Goal: Task Accomplishment & Management: Manage account settings

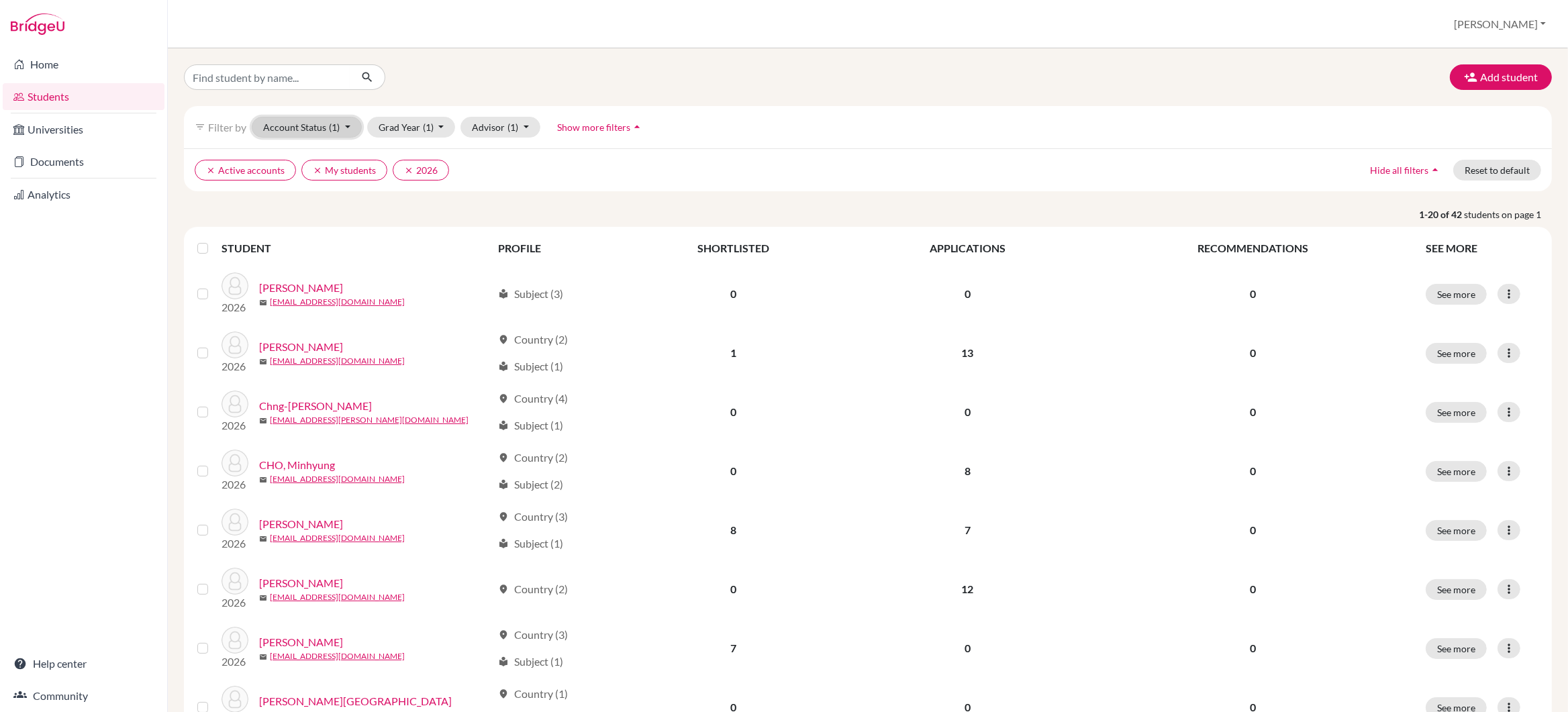
click at [347, 132] on button "Account Status (1)" at bounding box center [307, 126] width 110 height 21
click at [395, 131] on button "Grad Year (1)" at bounding box center [411, 126] width 89 height 21
click at [490, 131] on button "Advisor (1)" at bounding box center [501, 126] width 80 height 21
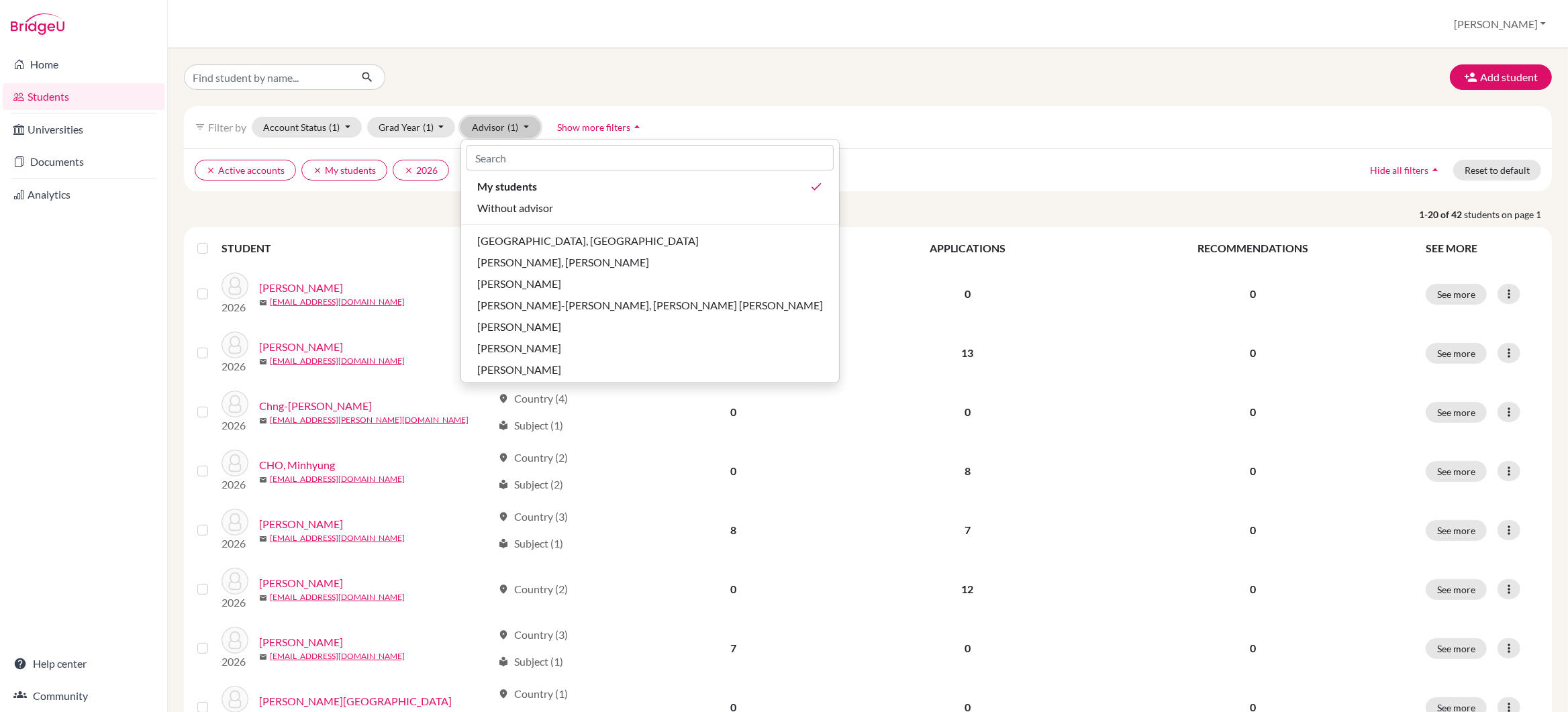
click at [490, 131] on button "Advisor (1)" at bounding box center [501, 126] width 80 height 21
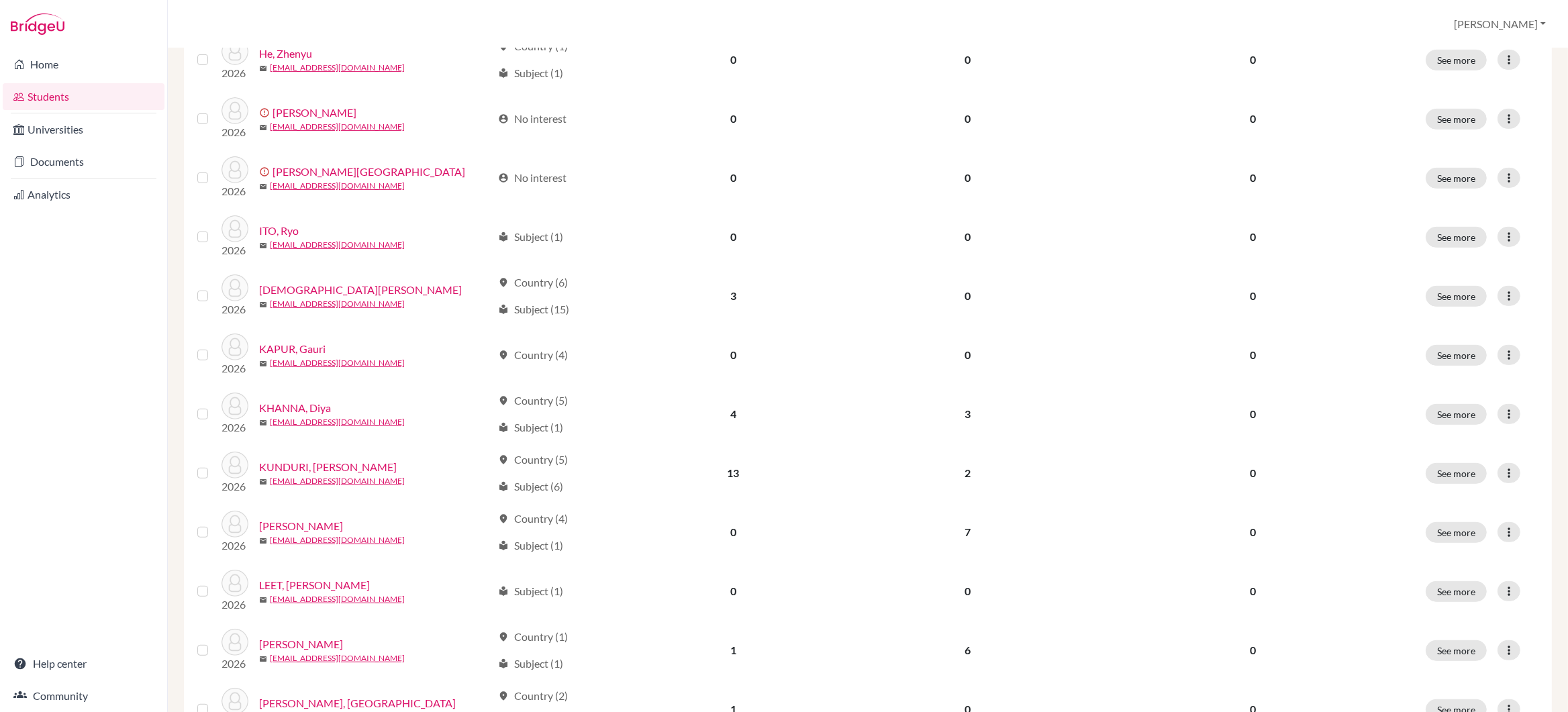
scroll to position [823, 0]
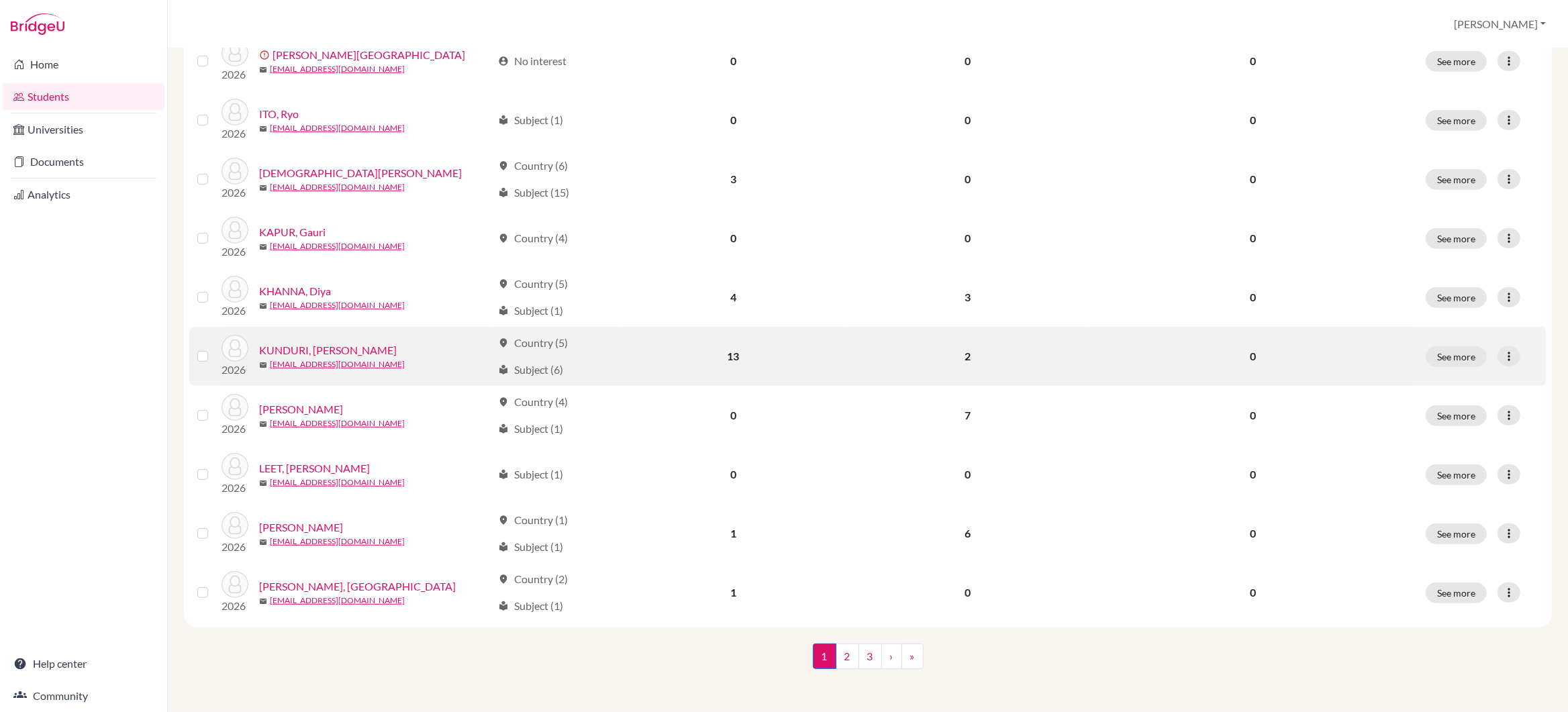
click at [325, 351] on link "KUNDURI, [PERSON_NAME]" at bounding box center [328, 350] width 137 height 16
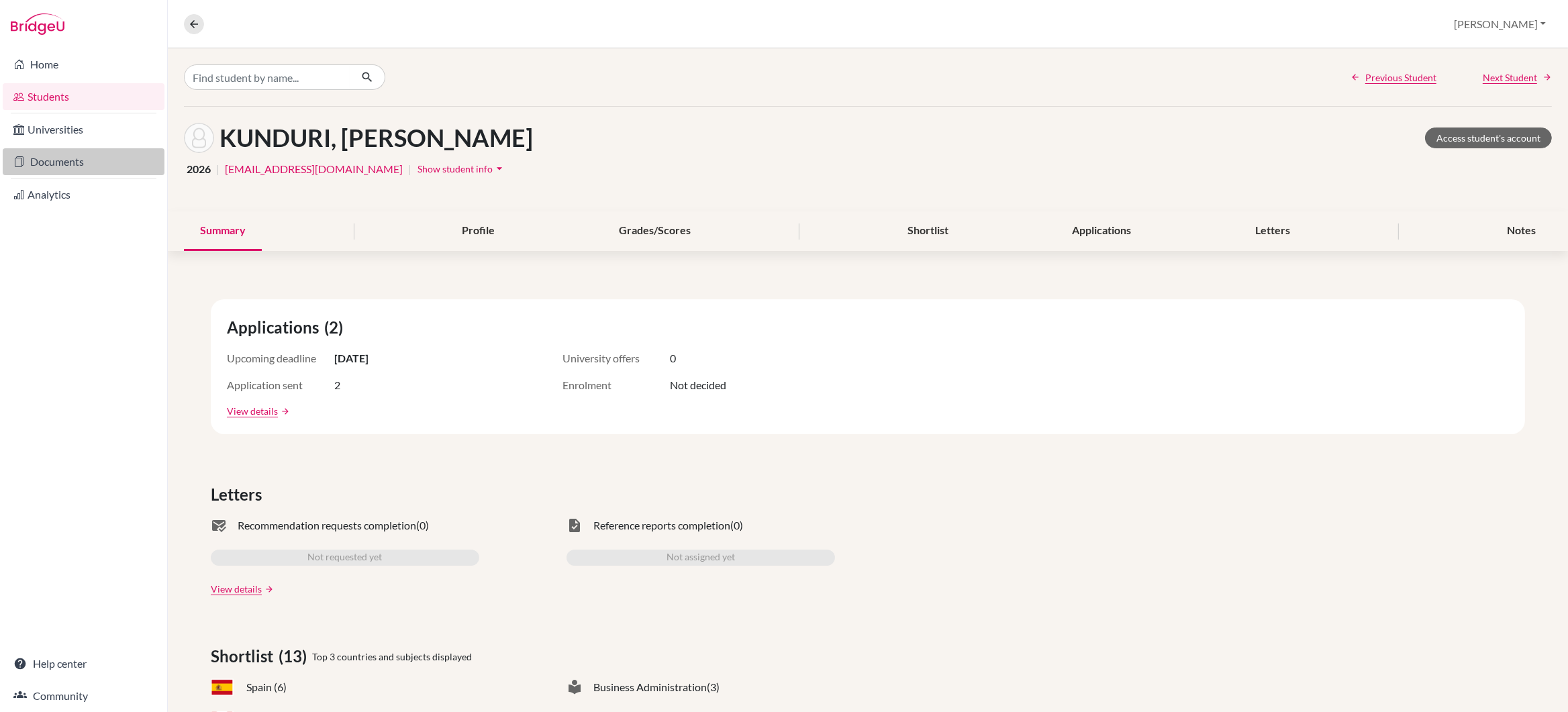
click at [75, 161] on link "Documents" at bounding box center [83, 161] width 161 height 27
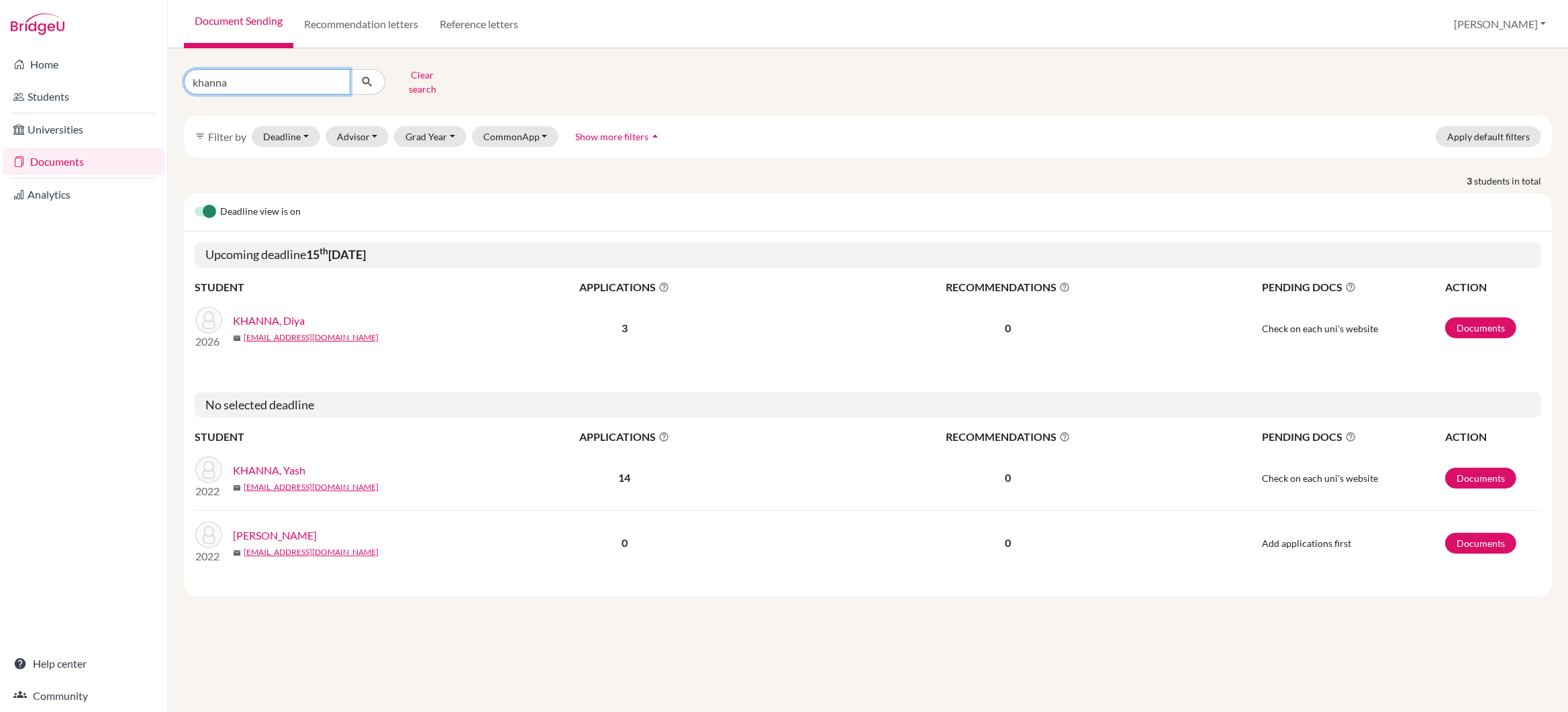
click at [239, 77] on input "khanna" at bounding box center [267, 82] width 166 height 26
type input "k"
click at [374, 77] on button "submit" at bounding box center [367, 82] width 36 height 26
click at [369, 77] on icon "submit" at bounding box center [367, 82] width 13 height 13
click at [439, 127] on button "Grad Year" at bounding box center [430, 136] width 72 height 21
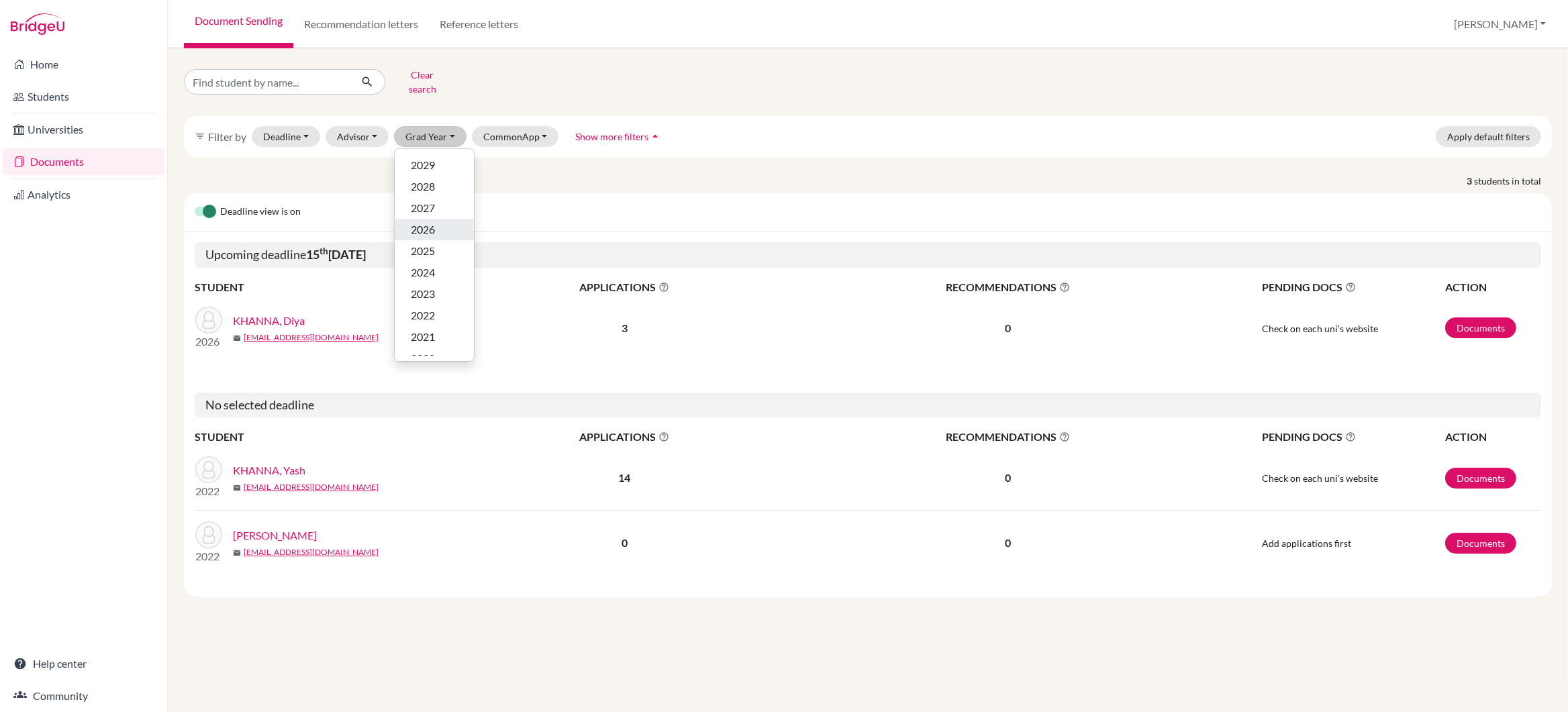
click at [437, 221] on div "2026" at bounding box center [434, 229] width 47 height 16
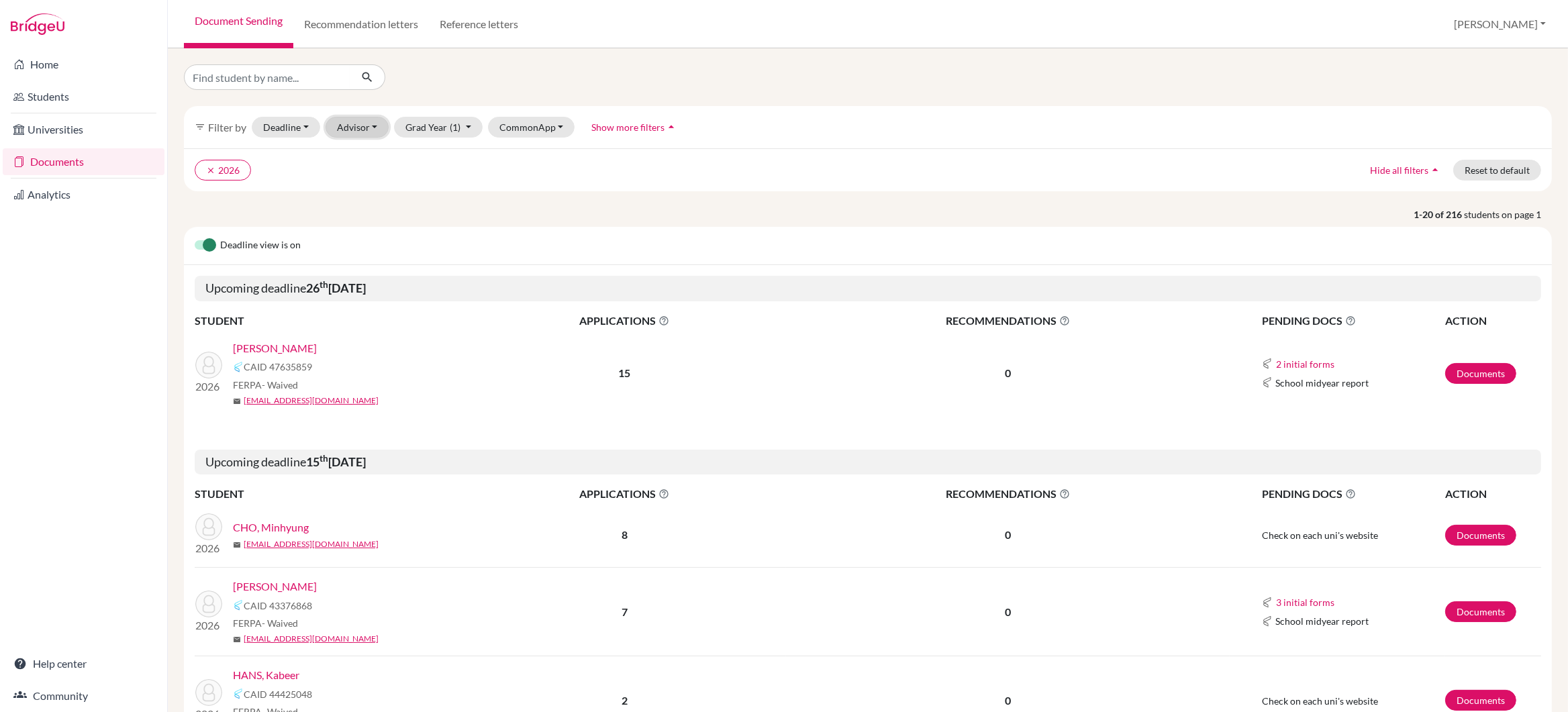
click at [373, 129] on button "Advisor" at bounding box center [357, 126] width 64 height 21
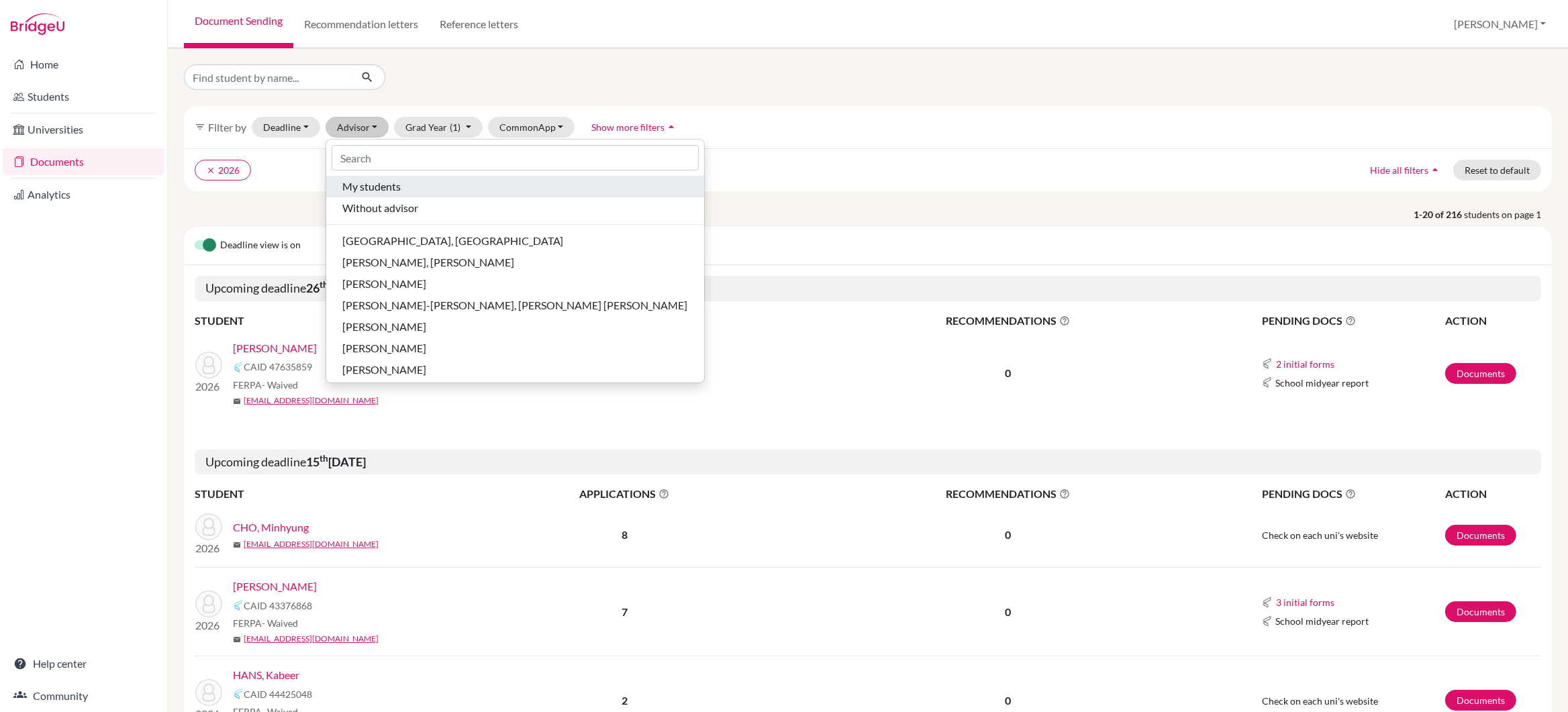
click at [369, 190] on span "My students" at bounding box center [372, 186] width 58 height 16
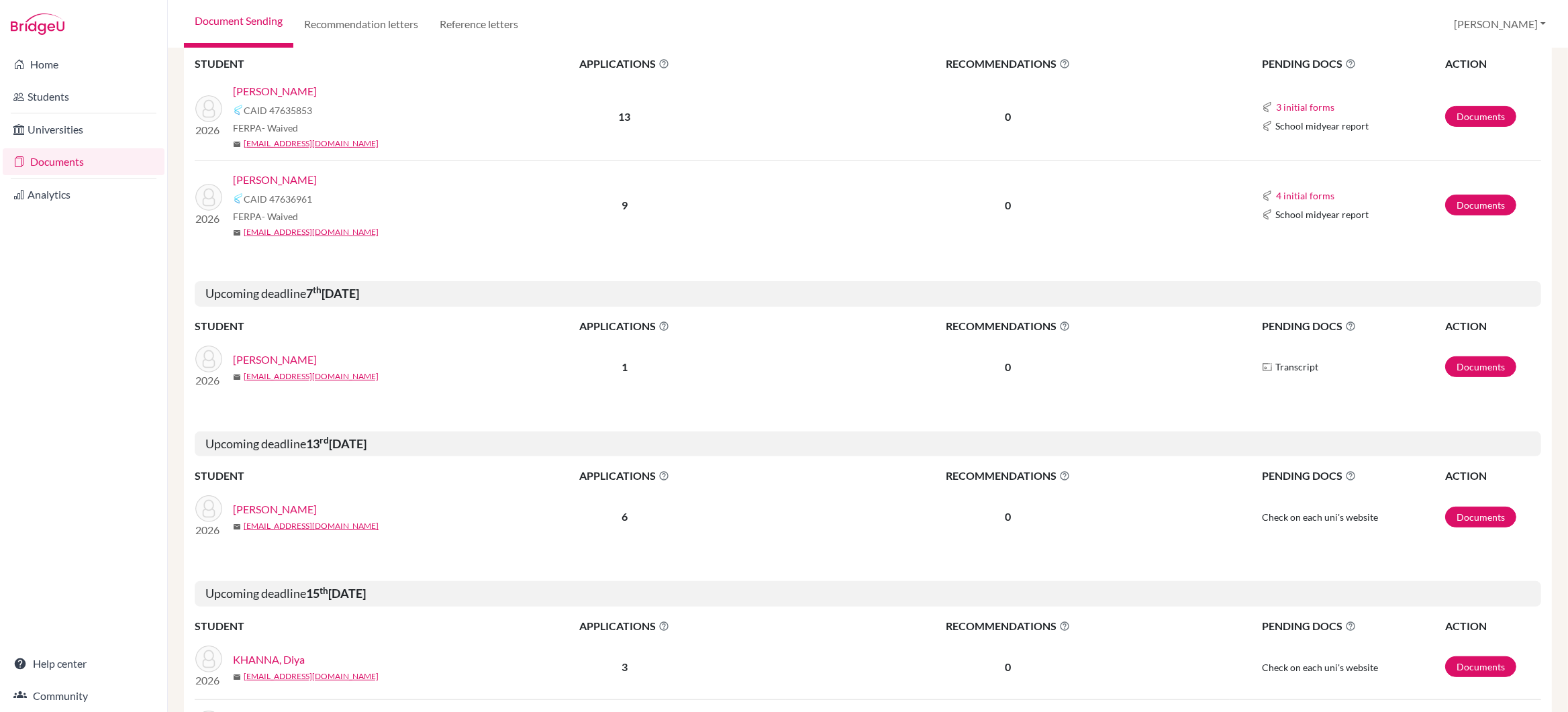
scroll to position [607, 0]
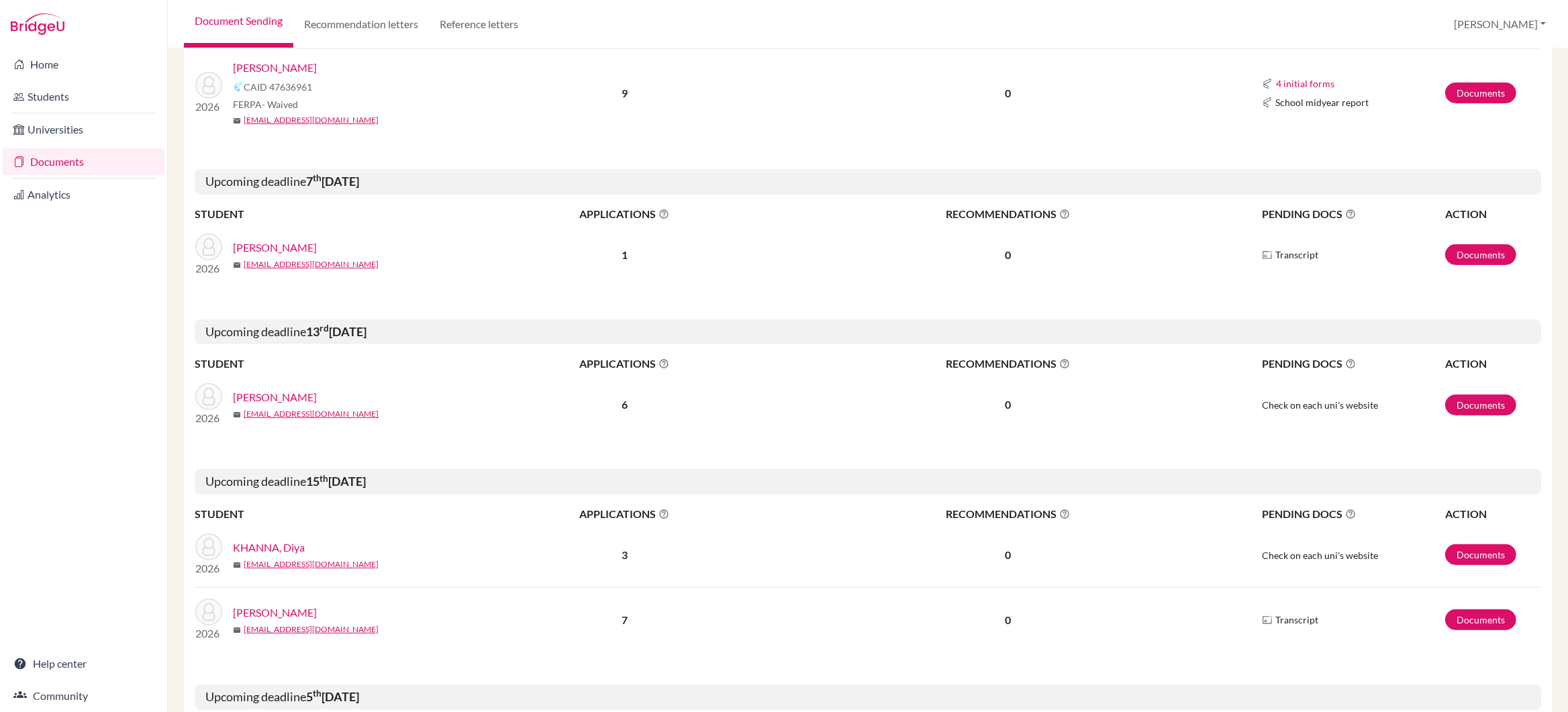
click at [279, 247] on link "[PERSON_NAME]" at bounding box center [275, 247] width 84 height 16
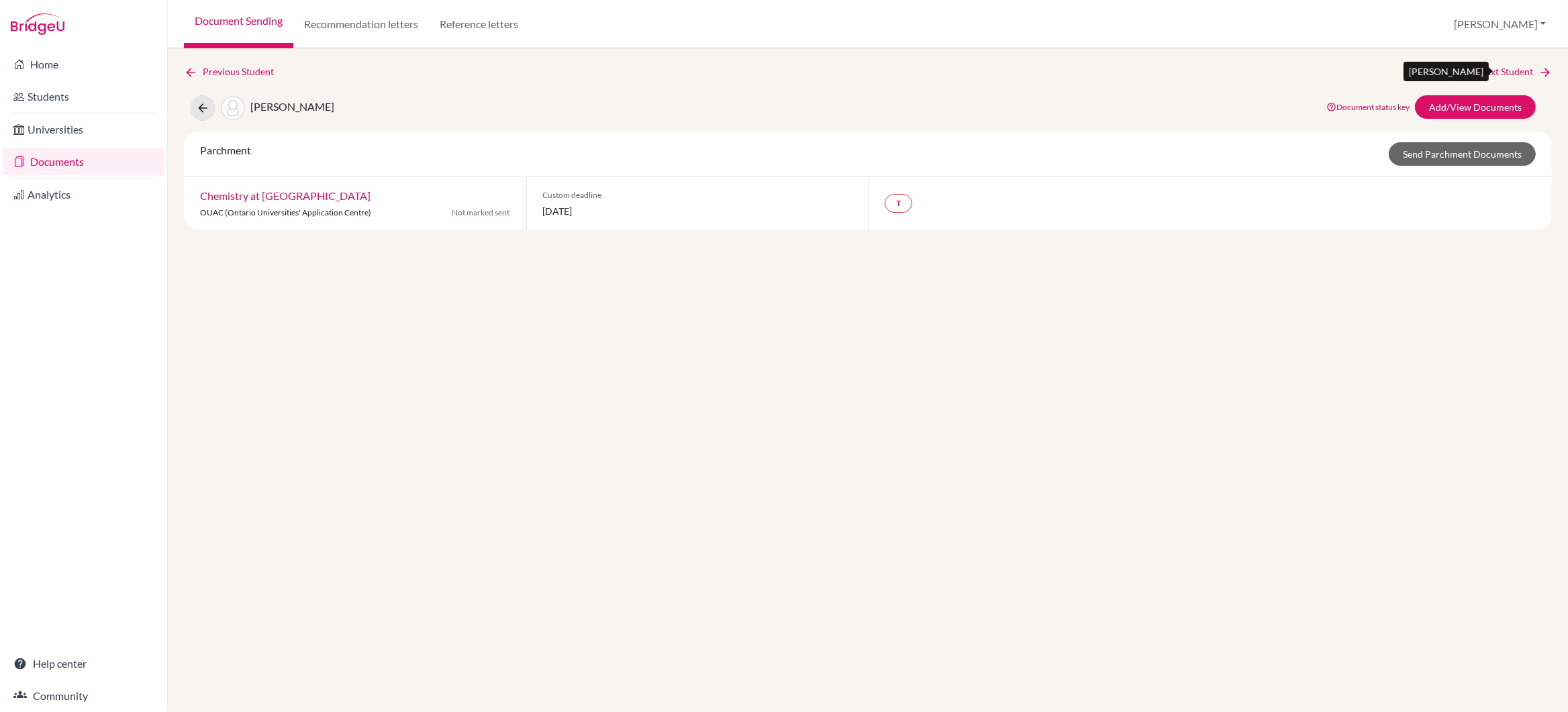
click at [1522, 72] on link "Next Student" at bounding box center [1516, 72] width 73 height 15
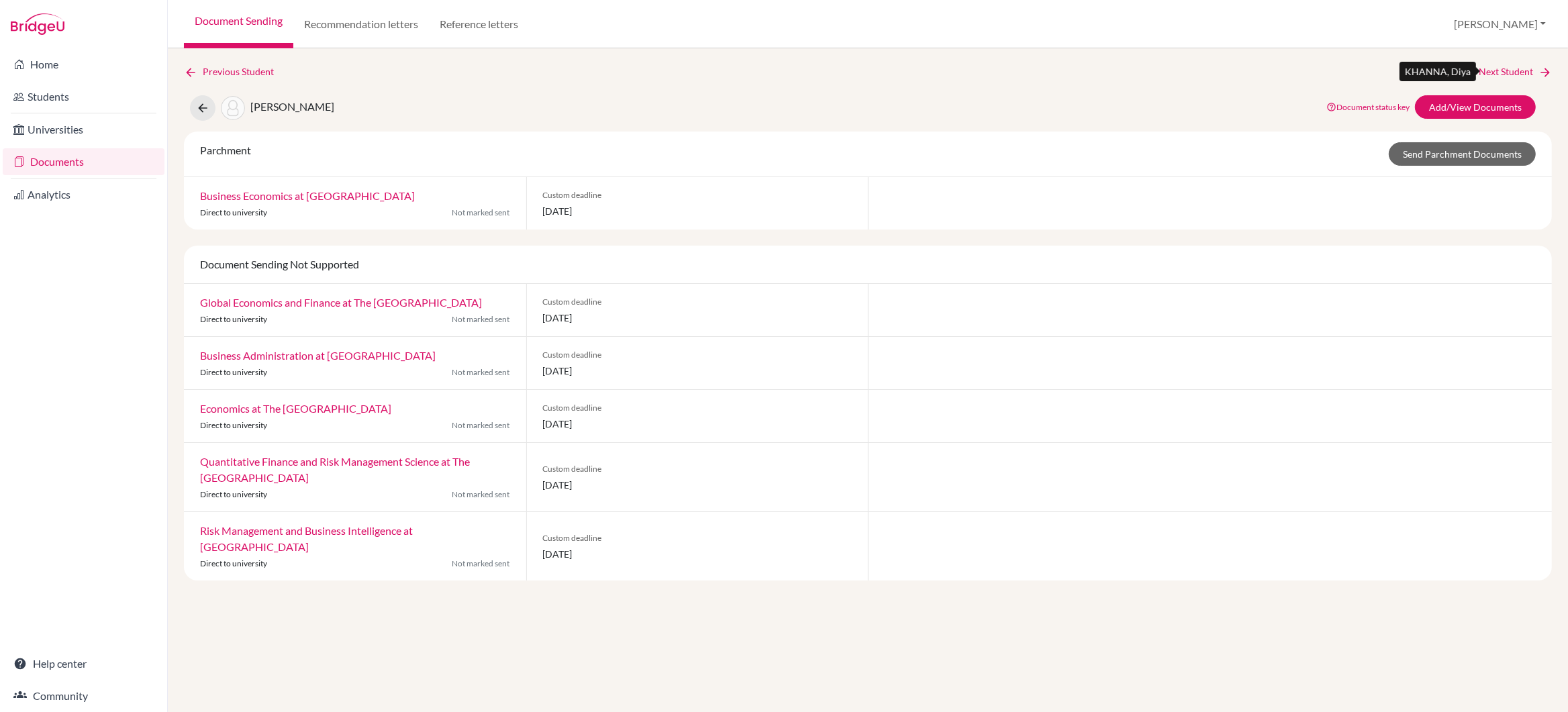
click at [1514, 72] on link "Next Student" at bounding box center [1516, 72] width 73 height 15
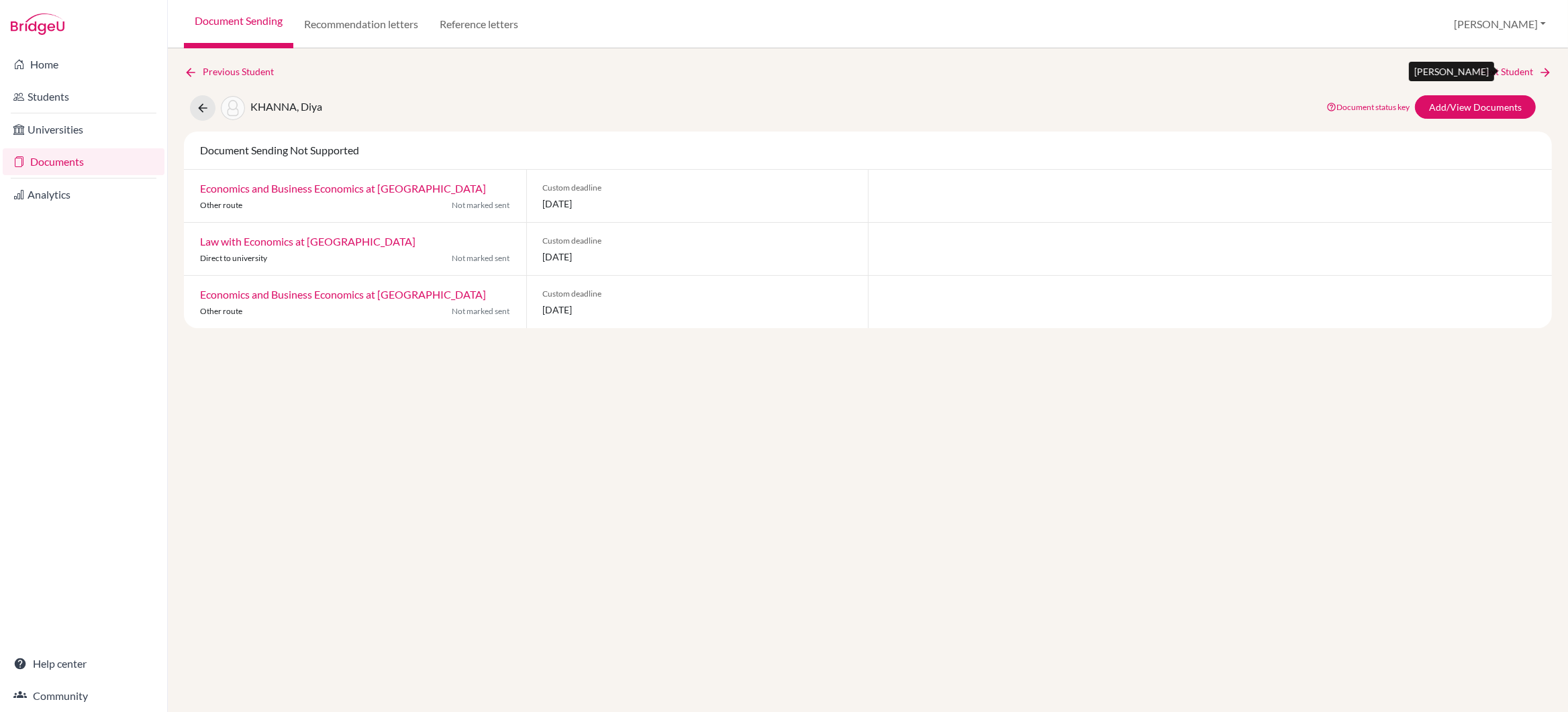
click at [1514, 72] on link "Next Student" at bounding box center [1516, 72] width 73 height 15
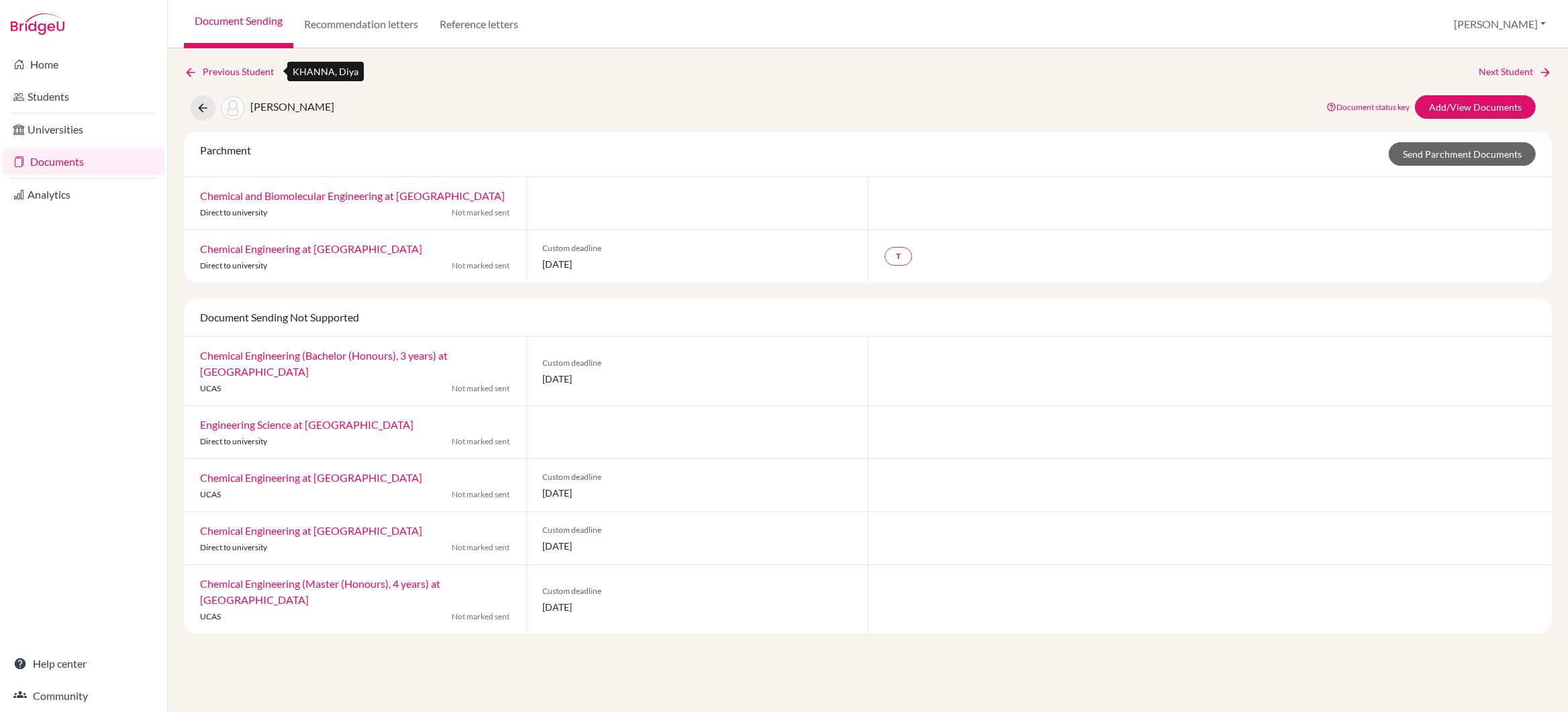
click at [220, 72] on link "Previous Student" at bounding box center [234, 72] width 101 height 15
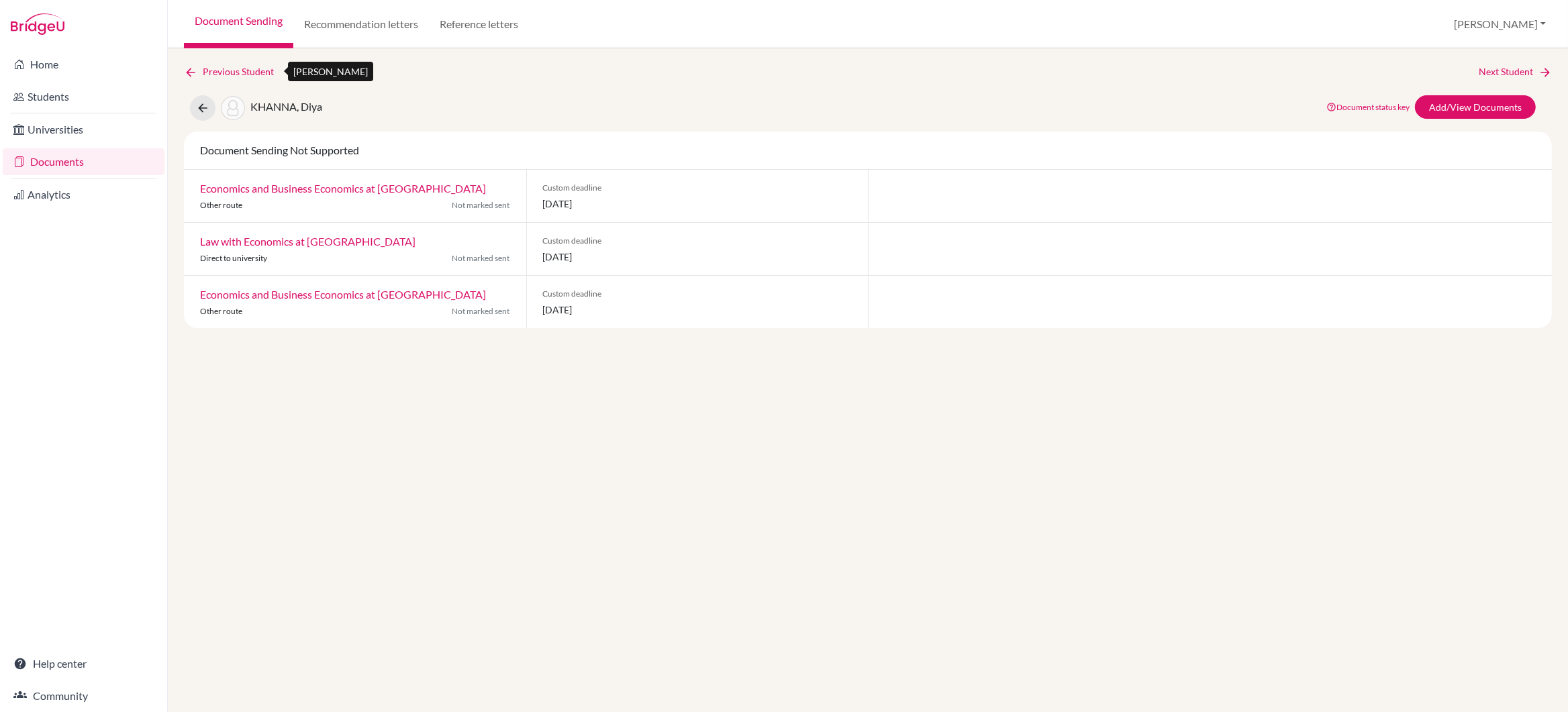
click at [220, 72] on link "Previous Student" at bounding box center [234, 72] width 101 height 15
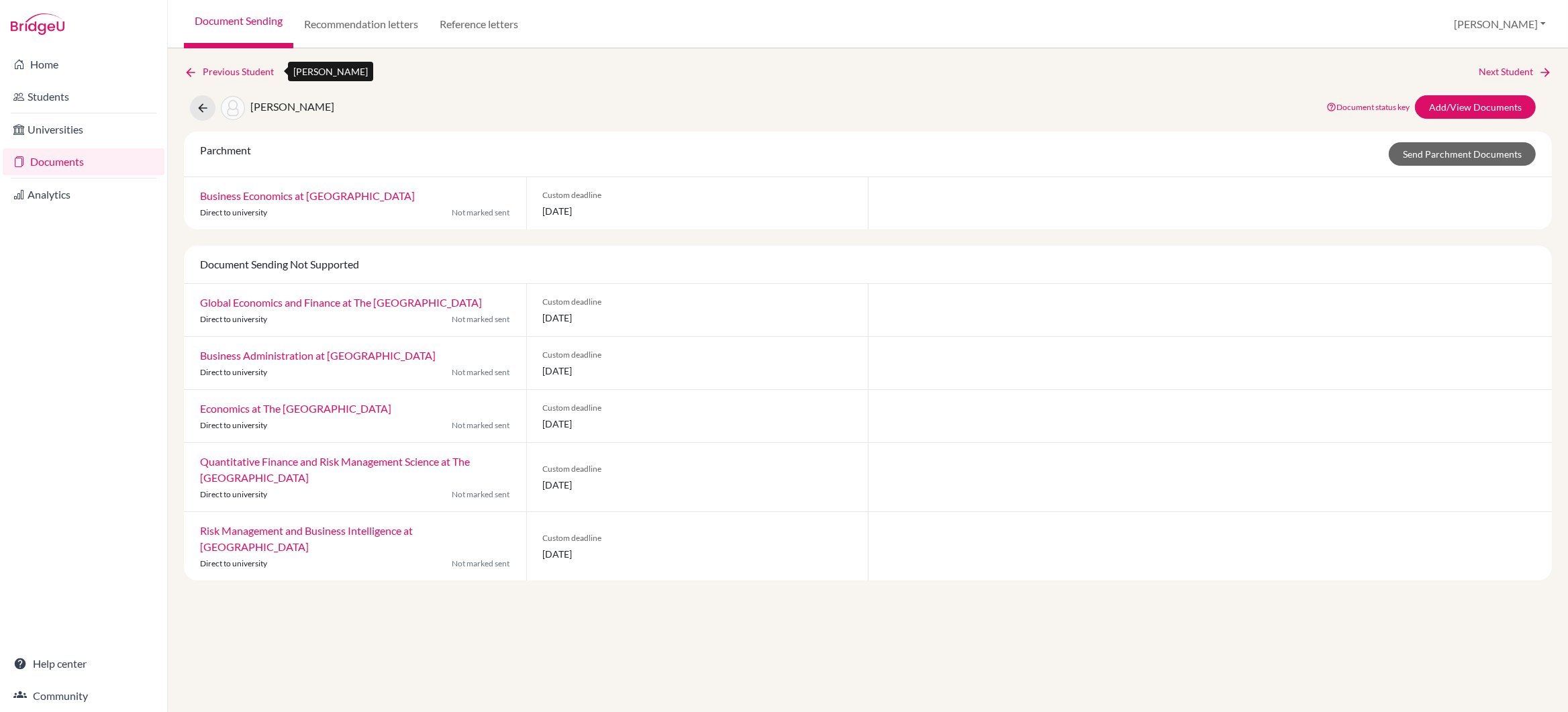
click at [220, 72] on link "Previous Student" at bounding box center [234, 72] width 101 height 15
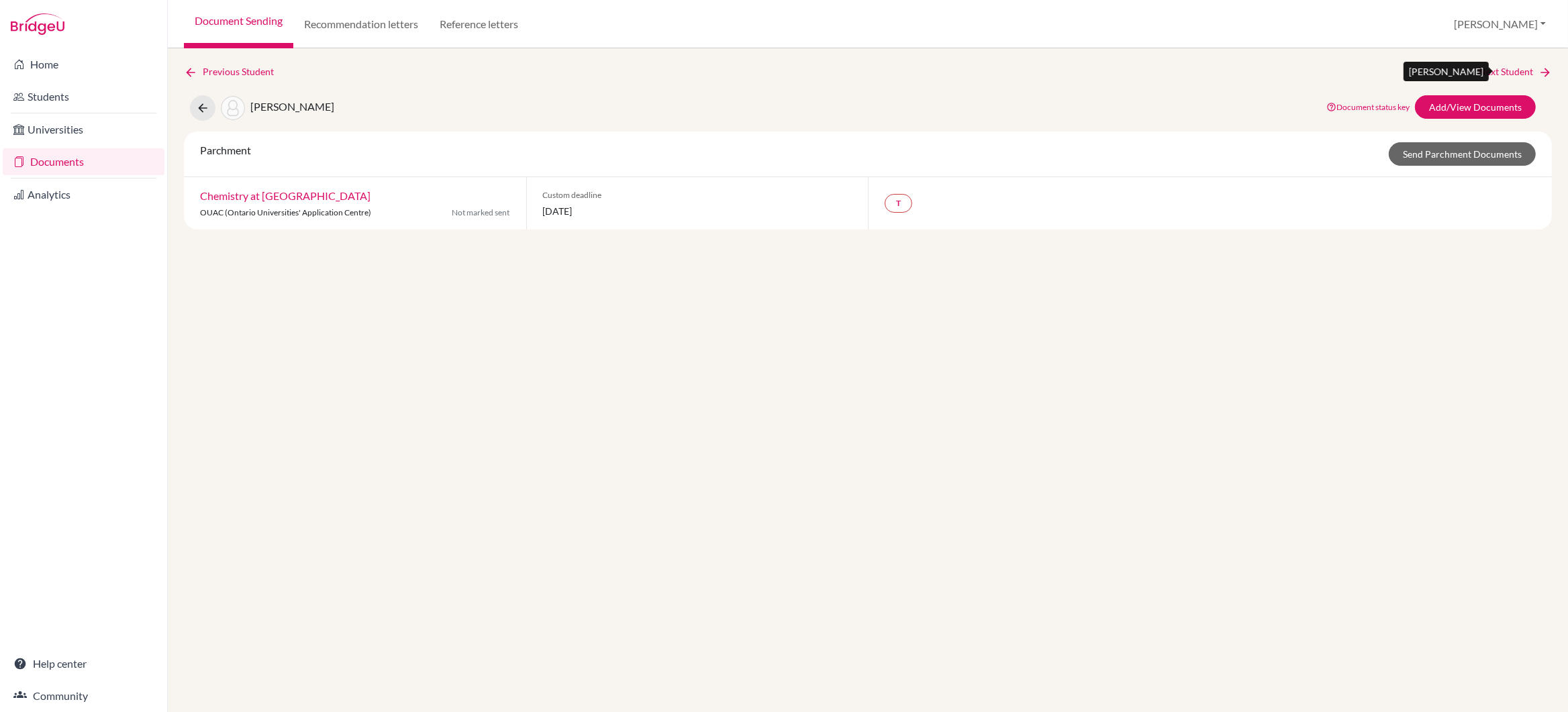
click at [1515, 69] on link "Next Student" at bounding box center [1516, 72] width 73 height 15
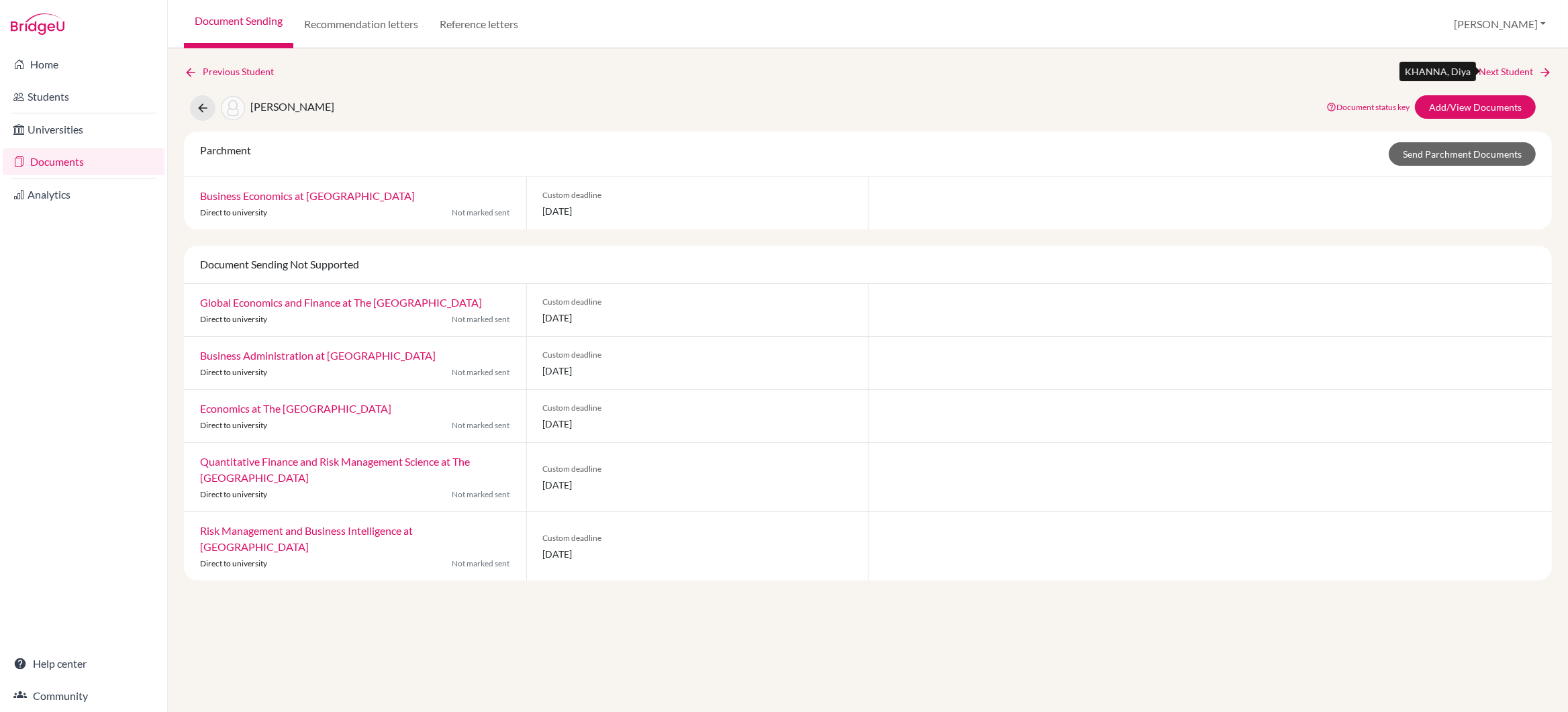
click at [1515, 69] on link "Next Student" at bounding box center [1516, 72] width 73 height 15
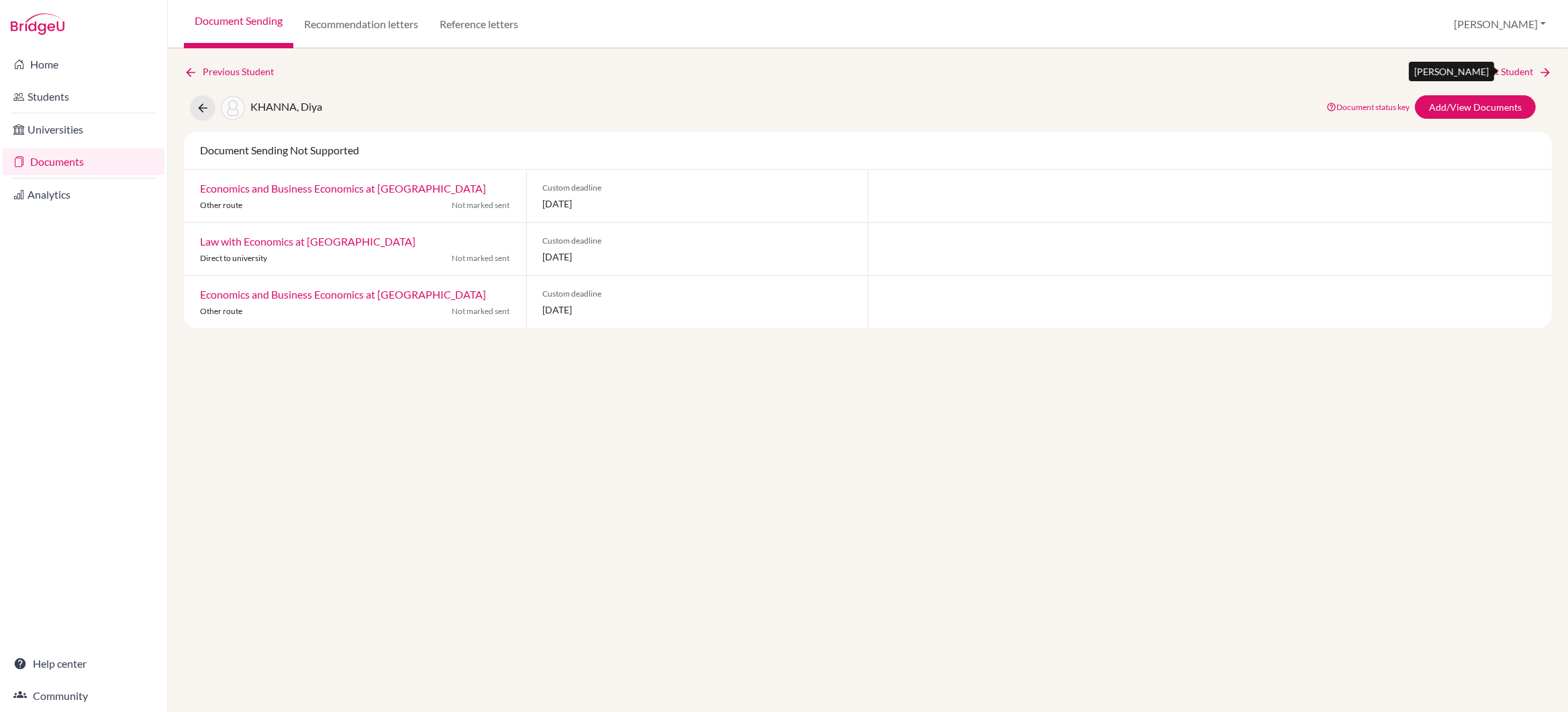
click at [1515, 69] on link "Next Student" at bounding box center [1516, 72] width 73 height 15
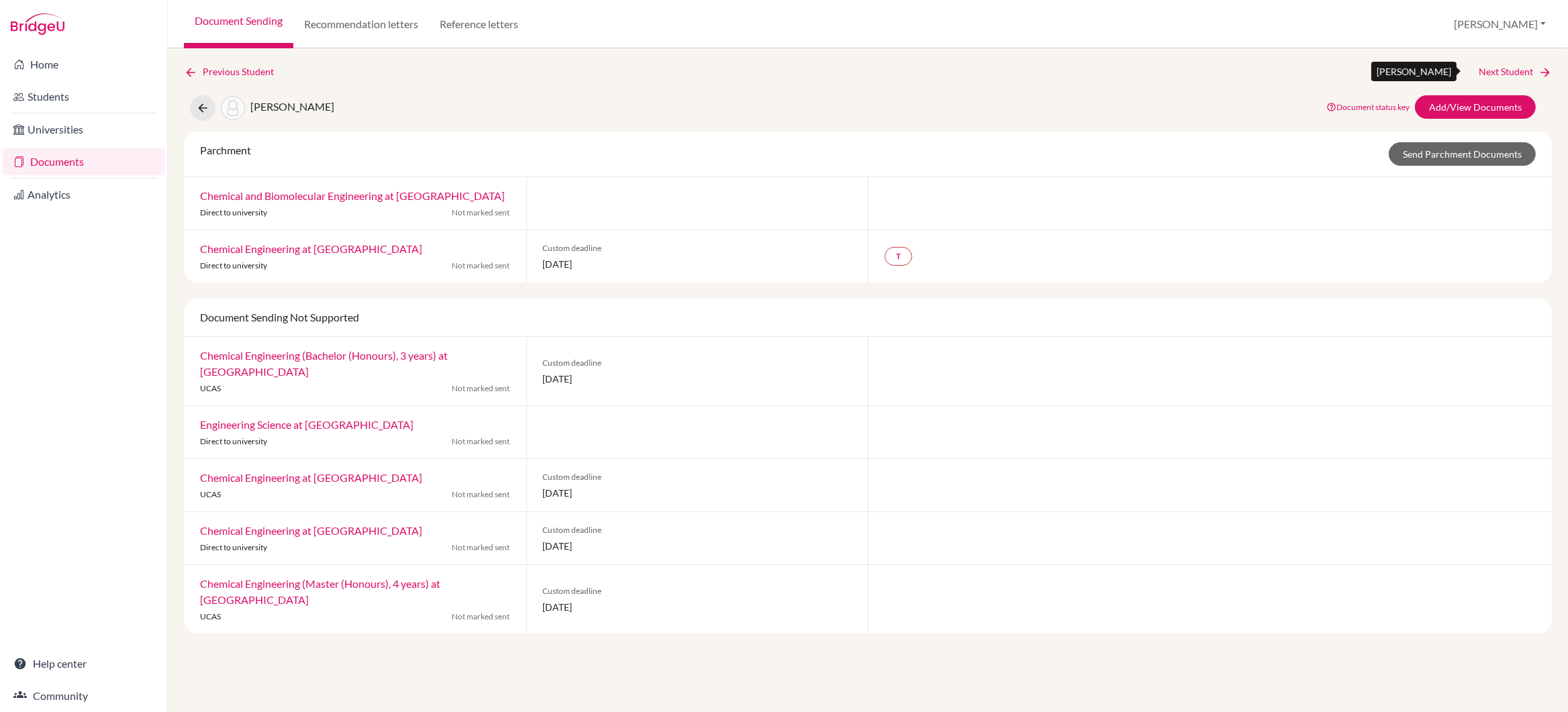
click at [1515, 69] on link "Next Student" at bounding box center [1516, 72] width 73 height 15
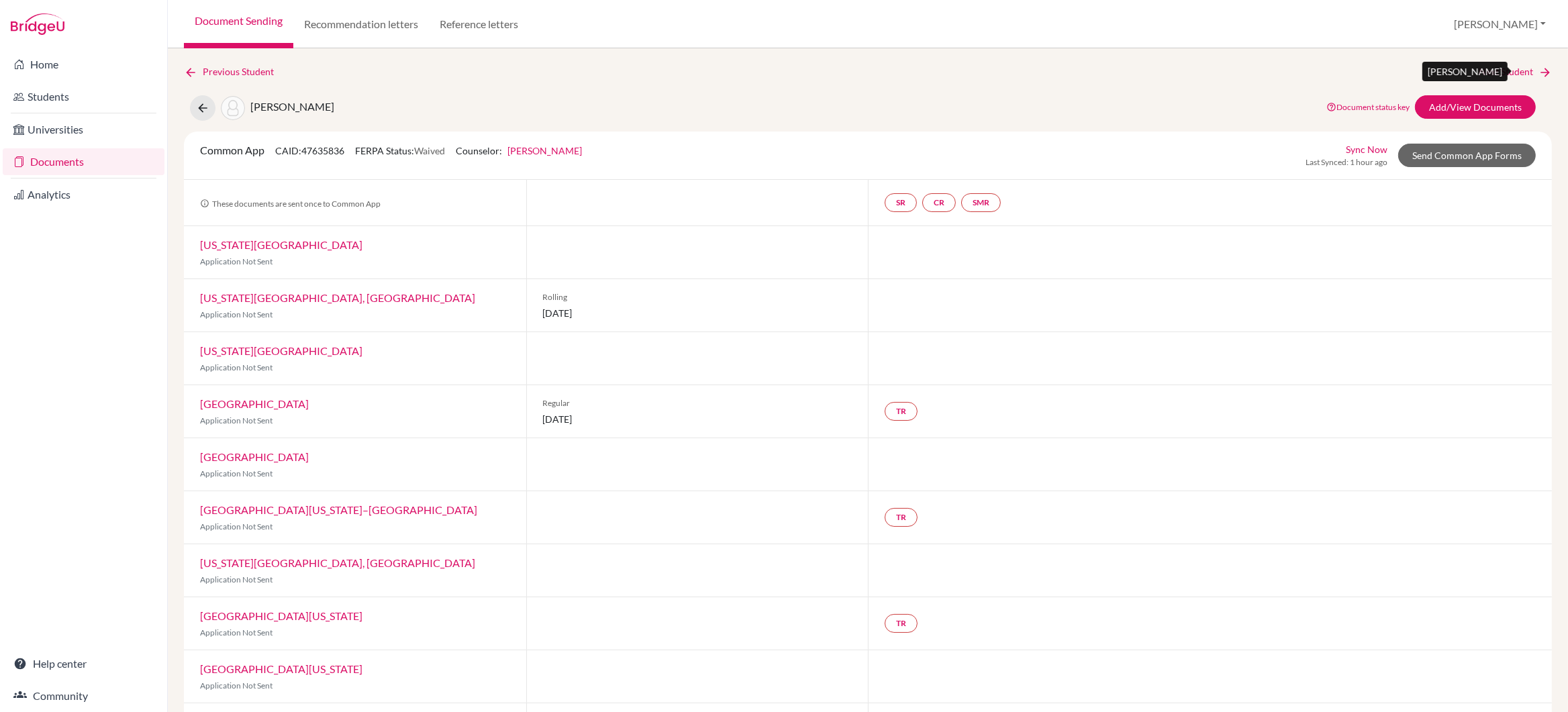
click at [1499, 76] on link "Next Student" at bounding box center [1516, 72] width 73 height 15
